Goal: Find specific page/section: Find specific page/section

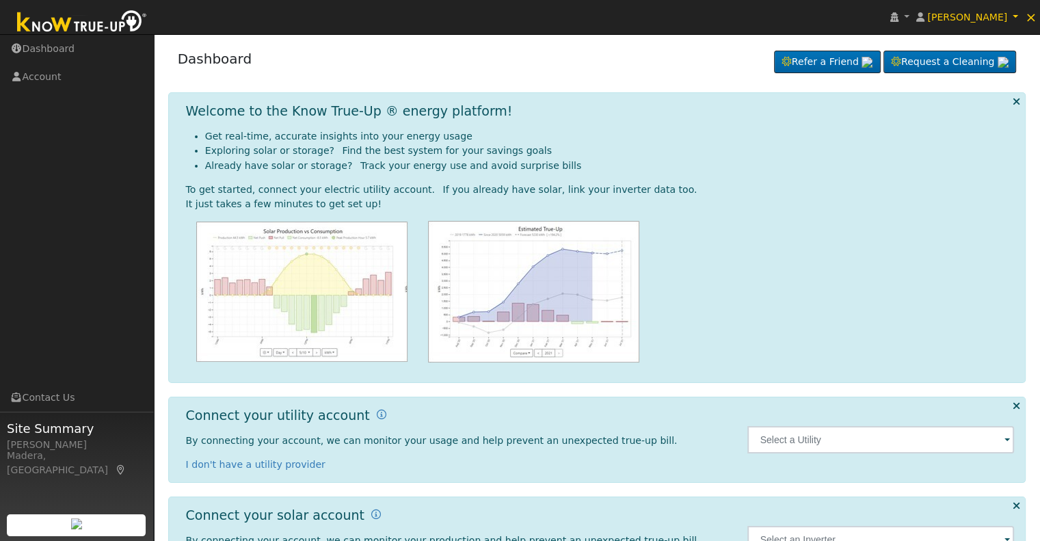
click at [1006, 439] on span at bounding box center [1006, 441] width 5 height 16
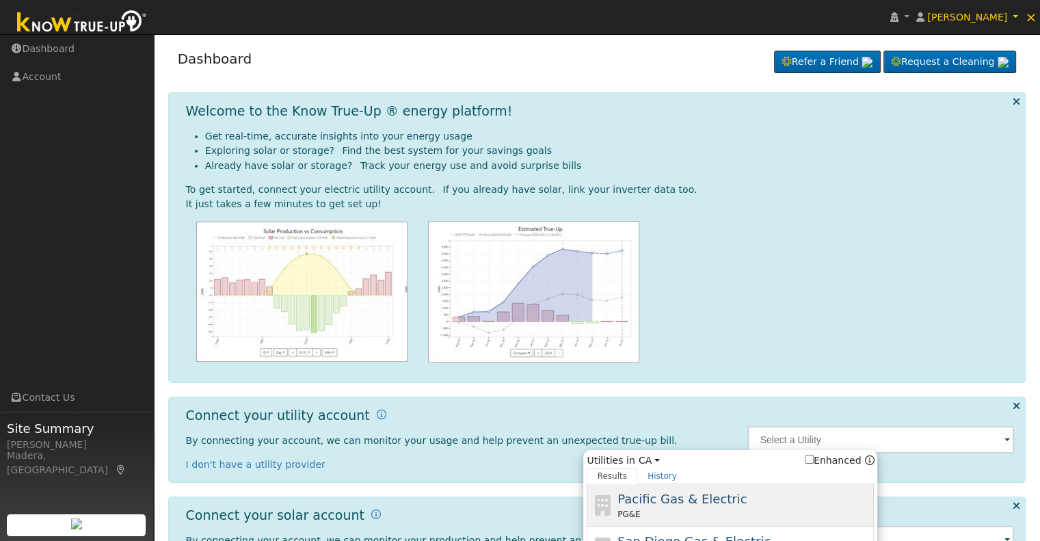
click at [757, 502] on div "Pacific Gas & Electric PG&E" at bounding box center [744, 504] width 254 height 31
type input "PG&E"
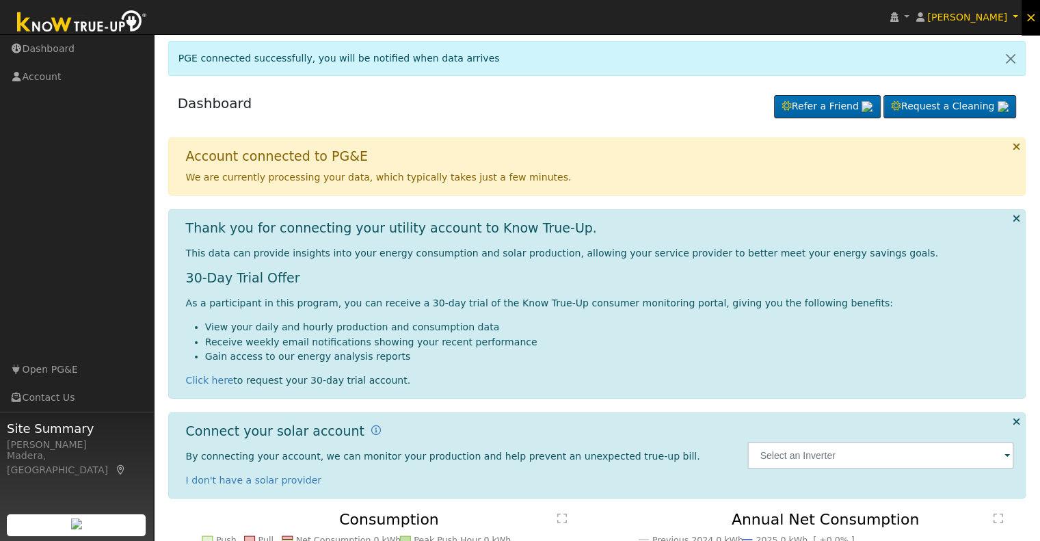
click at [1034, 19] on span "×" at bounding box center [1031, 17] width 12 height 16
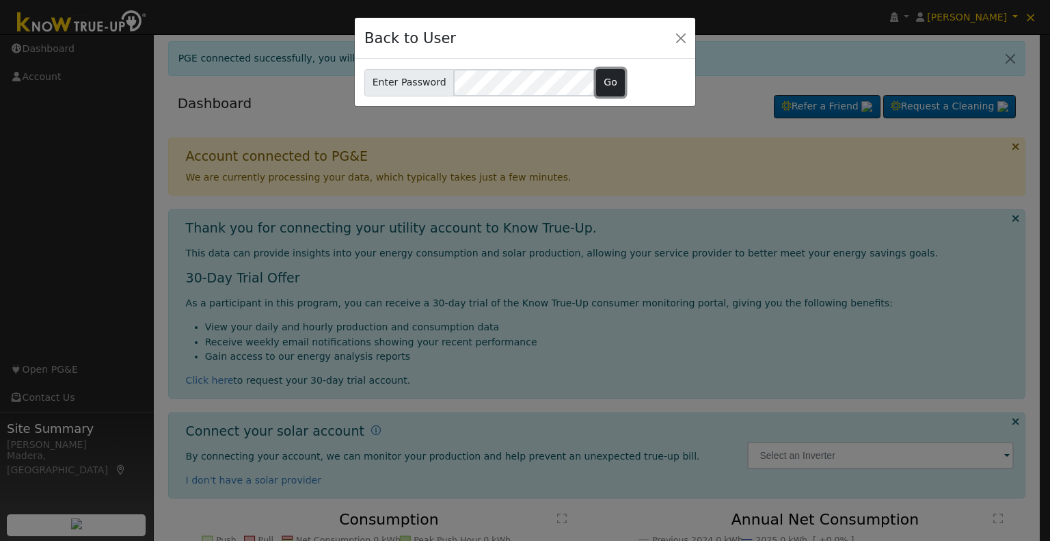
click at [596, 85] on button "Go" at bounding box center [610, 82] width 29 height 27
